Goal: Information Seeking & Learning: Learn about a topic

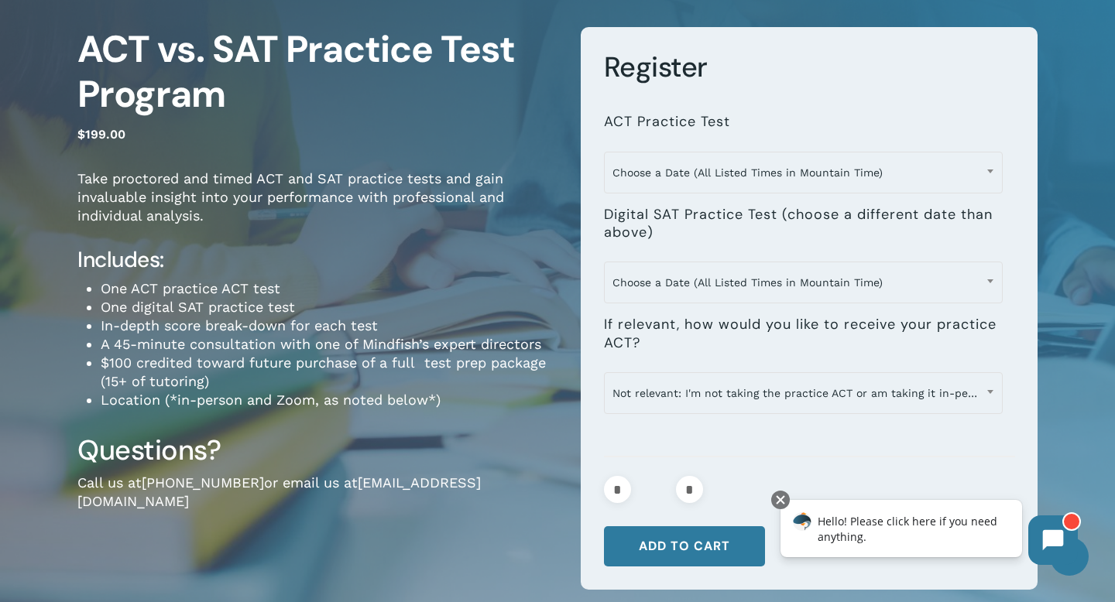
scroll to position [122, 0]
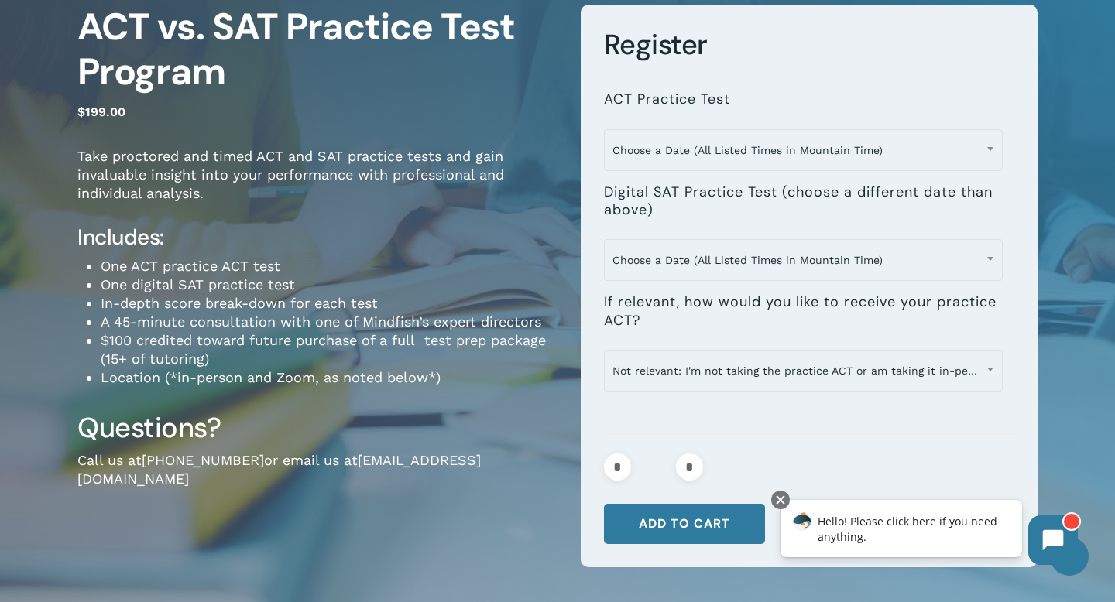
scroll to position [148, 0]
